Goal: Task Accomplishment & Management: Manage account settings

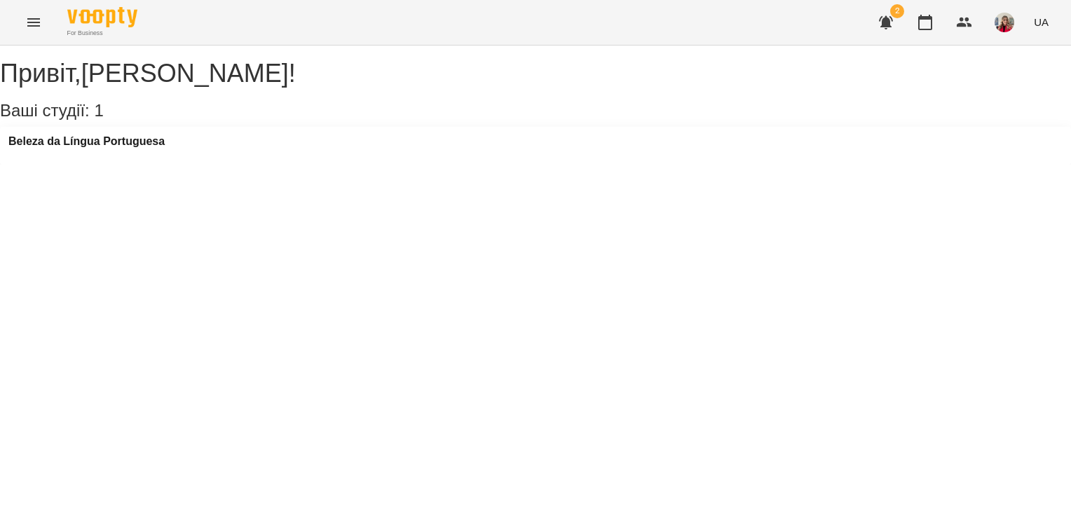
click at [126, 148] on div "Beleza da Língua Portuguesa" at bounding box center [535, 146] width 1071 height 38
click at [128, 148] on h3 "Beleza da Língua Portuguesa" at bounding box center [86, 141] width 156 height 13
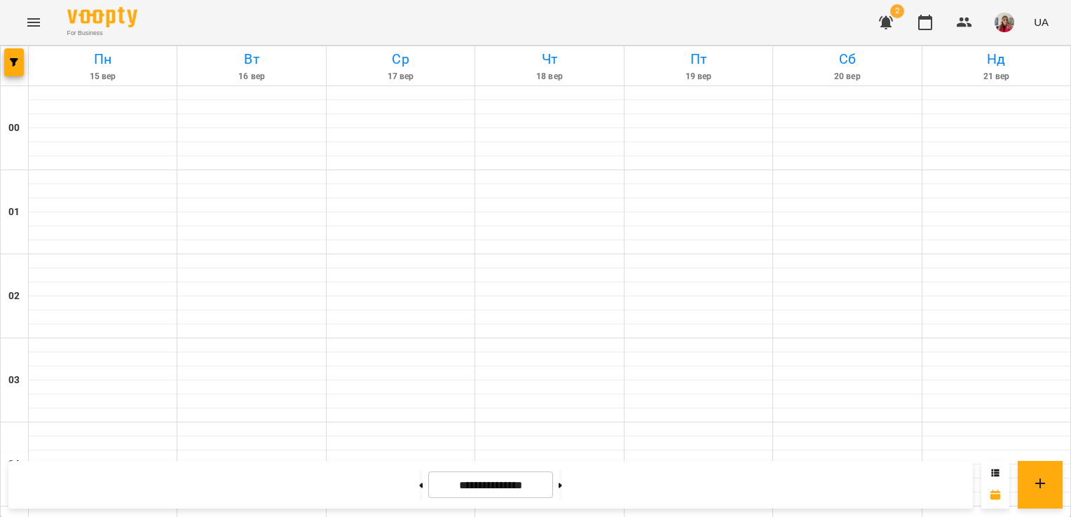
scroll to position [140, 0]
click at [562, 487] on button at bounding box center [561, 485] width 4 height 31
type input "**********"
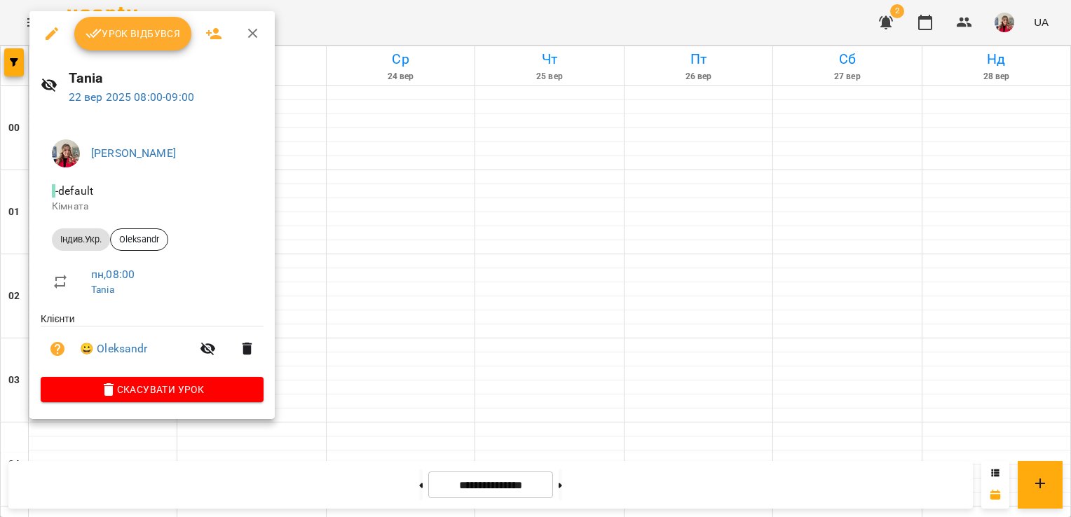
click at [158, 33] on span "Урок відбувся" at bounding box center [133, 33] width 95 height 17
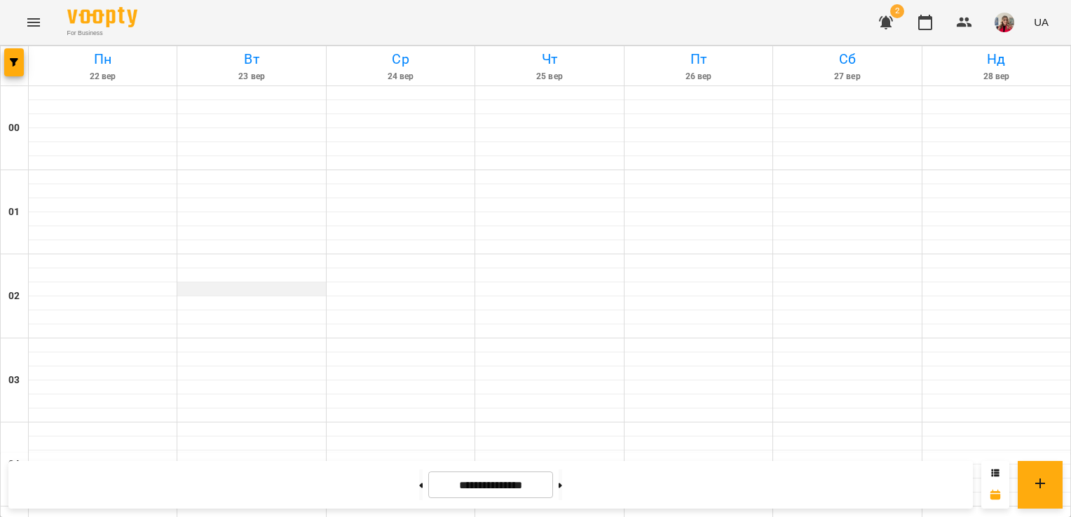
scroll to position [652, 0]
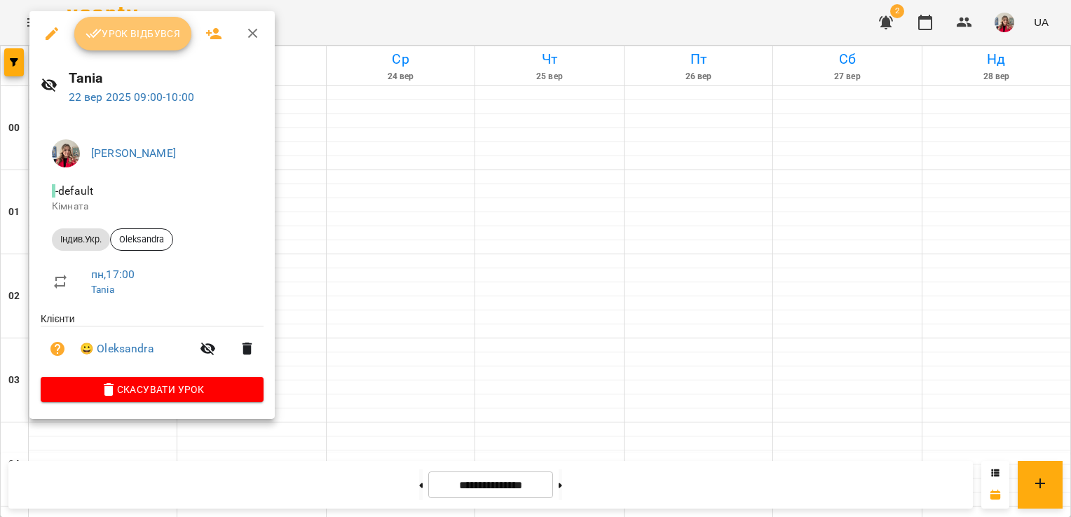
click at [152, 30] on span "Урок відбувся" at bounding box center [133, 33] width 95 height 17
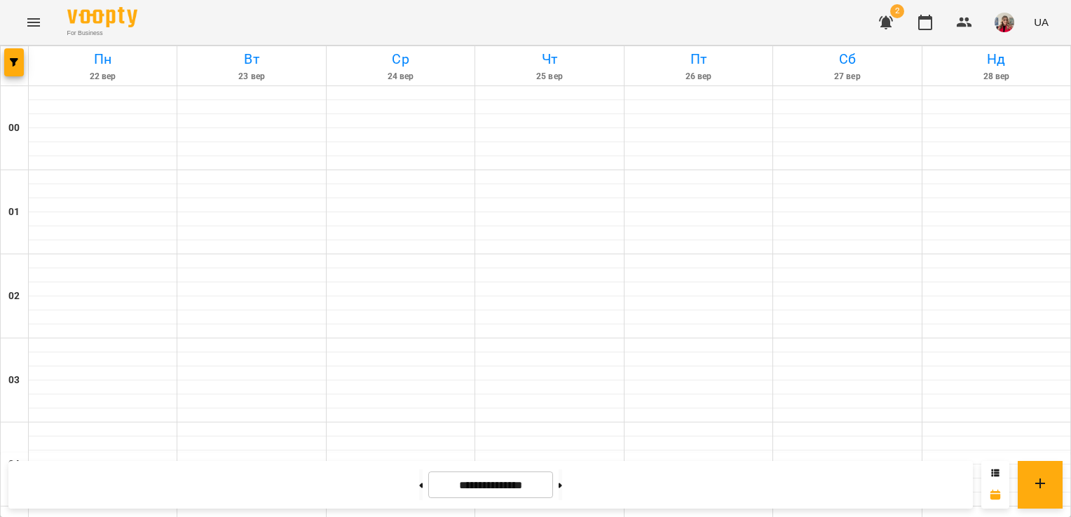
scroll to position [481, 0]
click at [419, 495] on button at bounding box center [421, 485] width 4 height 31
type input "**********"
